Goal: Transaction & Acquisition: Download file/media

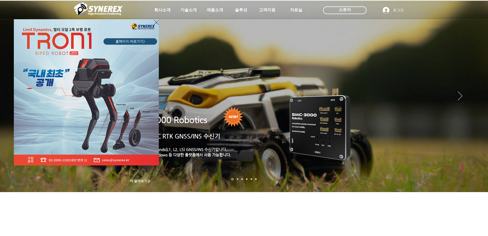
click at [185, 11] on div "LimX Dinamics" at bounding box center [244, 118] width 488 height 236
click at [213, 13] on div "LimX Dinamics" at bounding box center [244, 118] width 488 height 236
click at [158, 23] on icon "사이트로 돌아가기" at bounding box center [156, 22] width 5 height 6
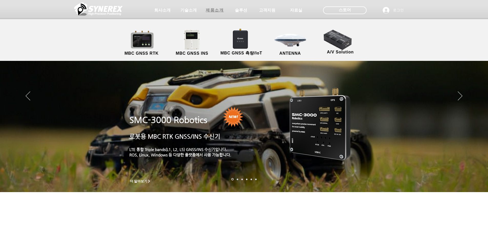
click at [205, 11] on span "제품소개" at bounding box center [215, 10] width 26 height 10
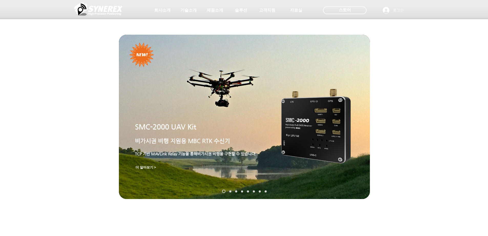
click at [298, 122] on img "슬라이드쇼" at bounding box center [316, 126] width 69 height 75
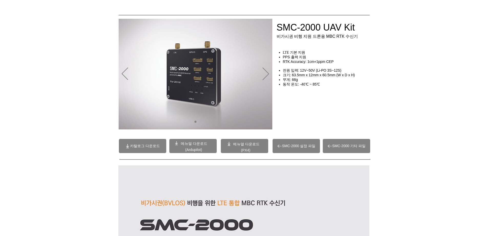
scroll to position [26, 0]
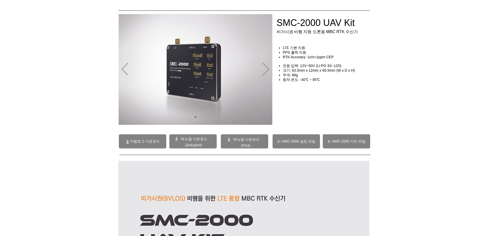
click at [207, 140] on span "메뉴얼 다운로드" at bounding box center [194, 139] width 26 height 4
